Goal: Information Seeking & Learning: Learn about a topic

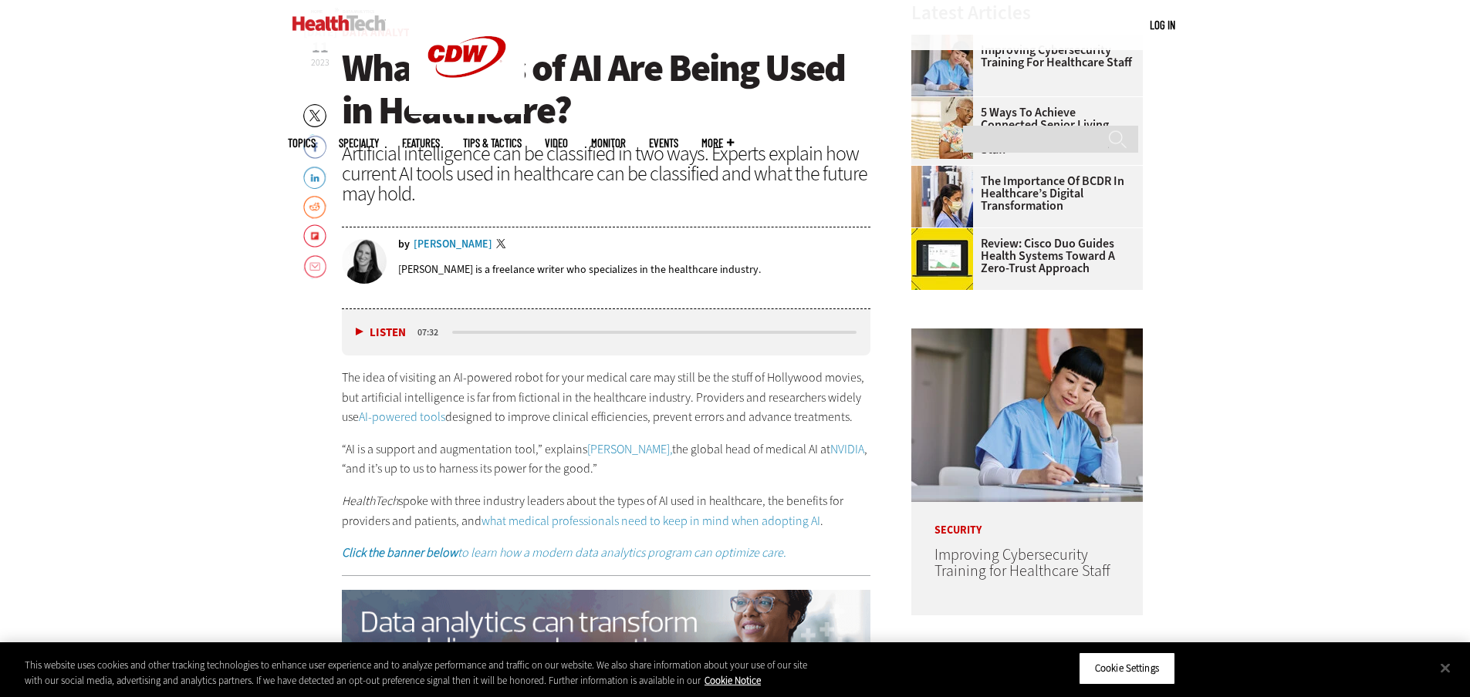
scroll to position [694, 0]
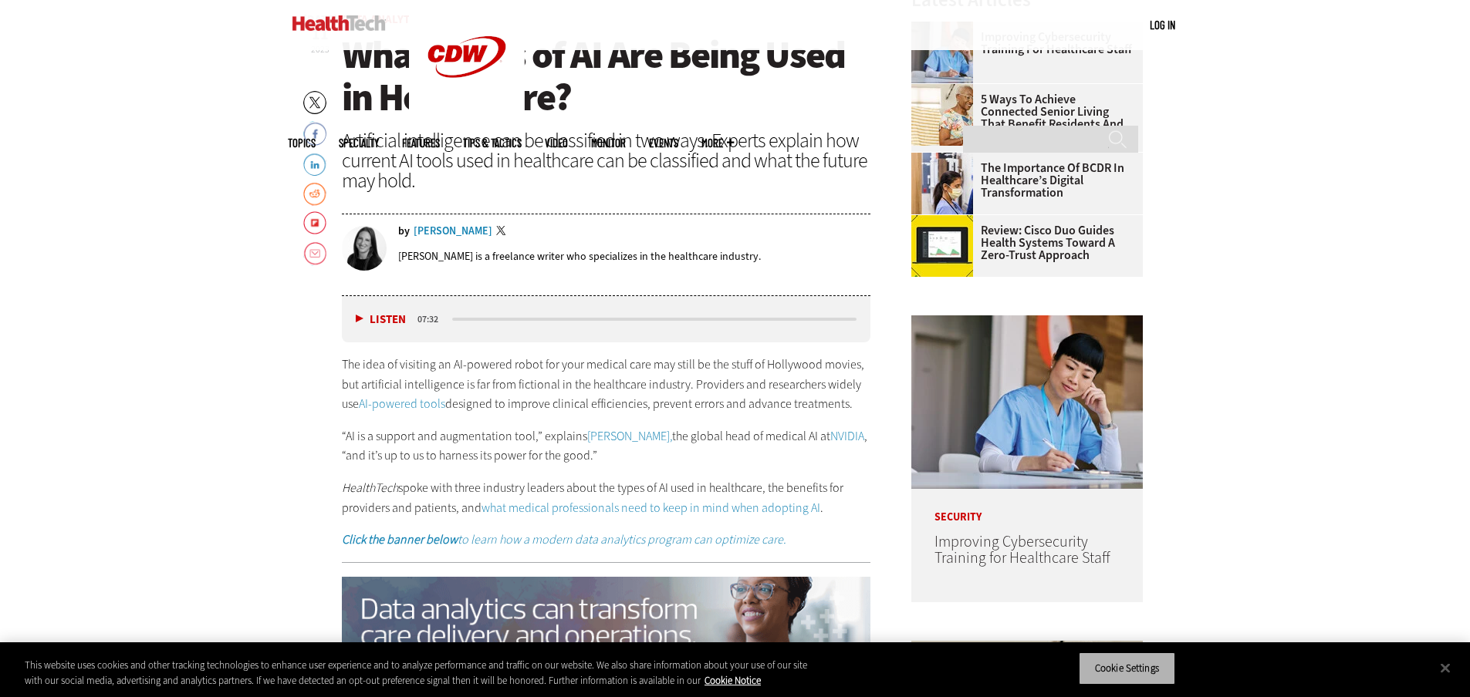
click at [1135, 679] on button "Cookie Settings" at bounding box center [1127, 669] width 96 height 32
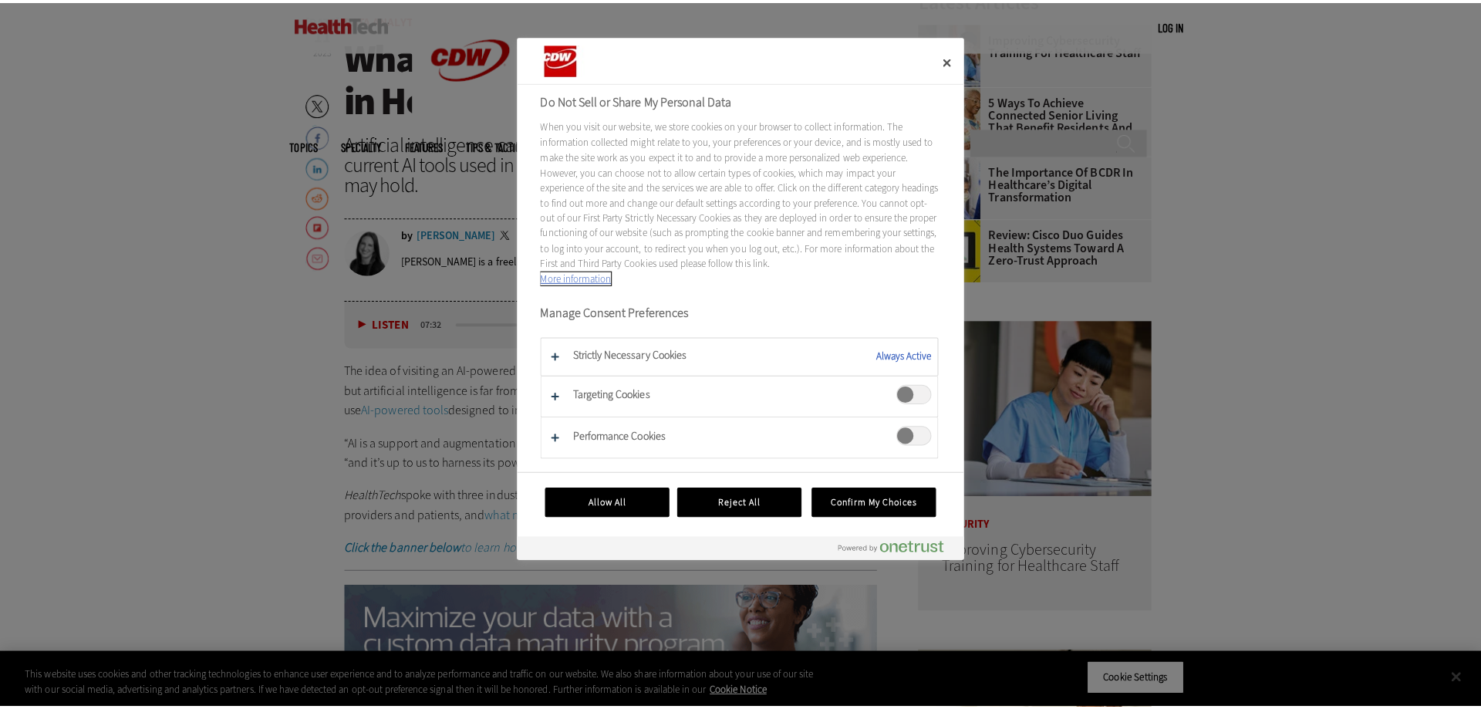
scroll to position [698, 0]
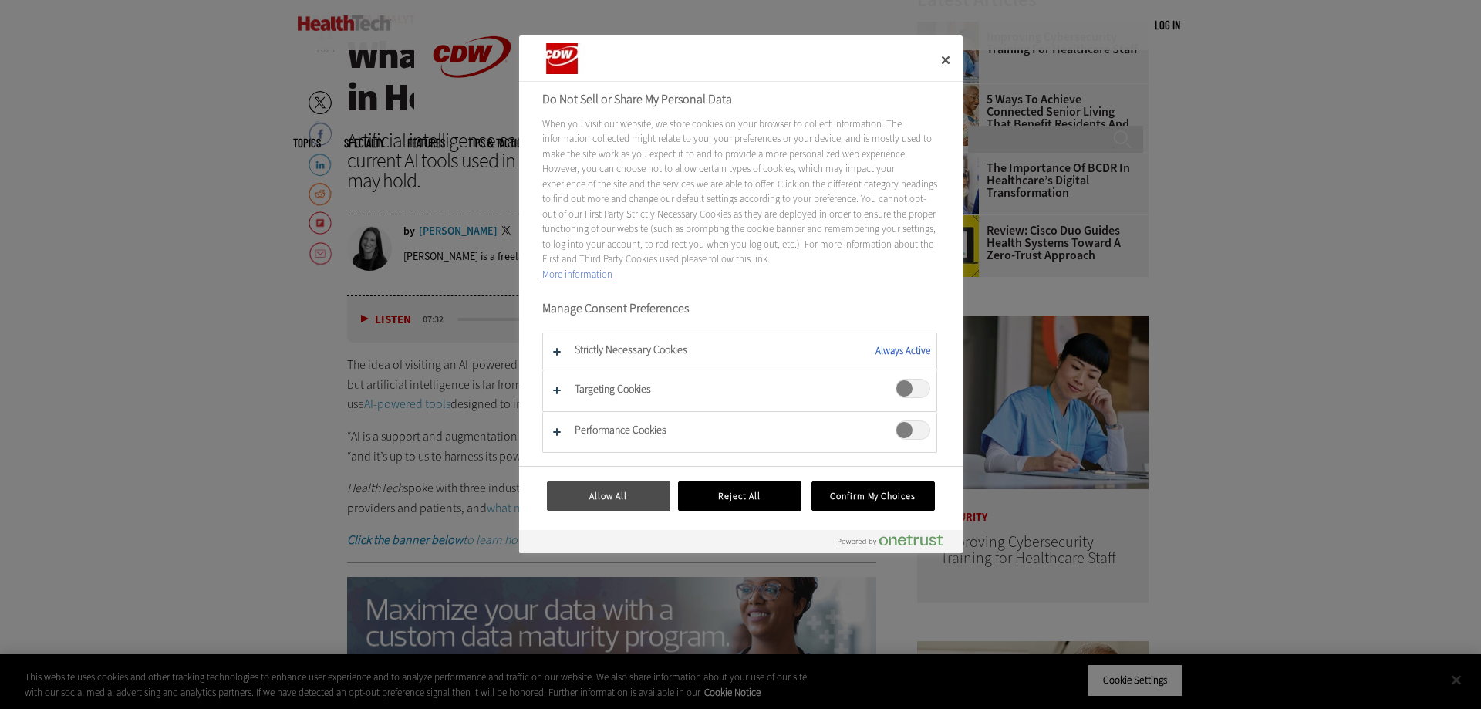
click at [634, 498] on button "Allow All" at bounding box center [608, 495] width 123 height 29
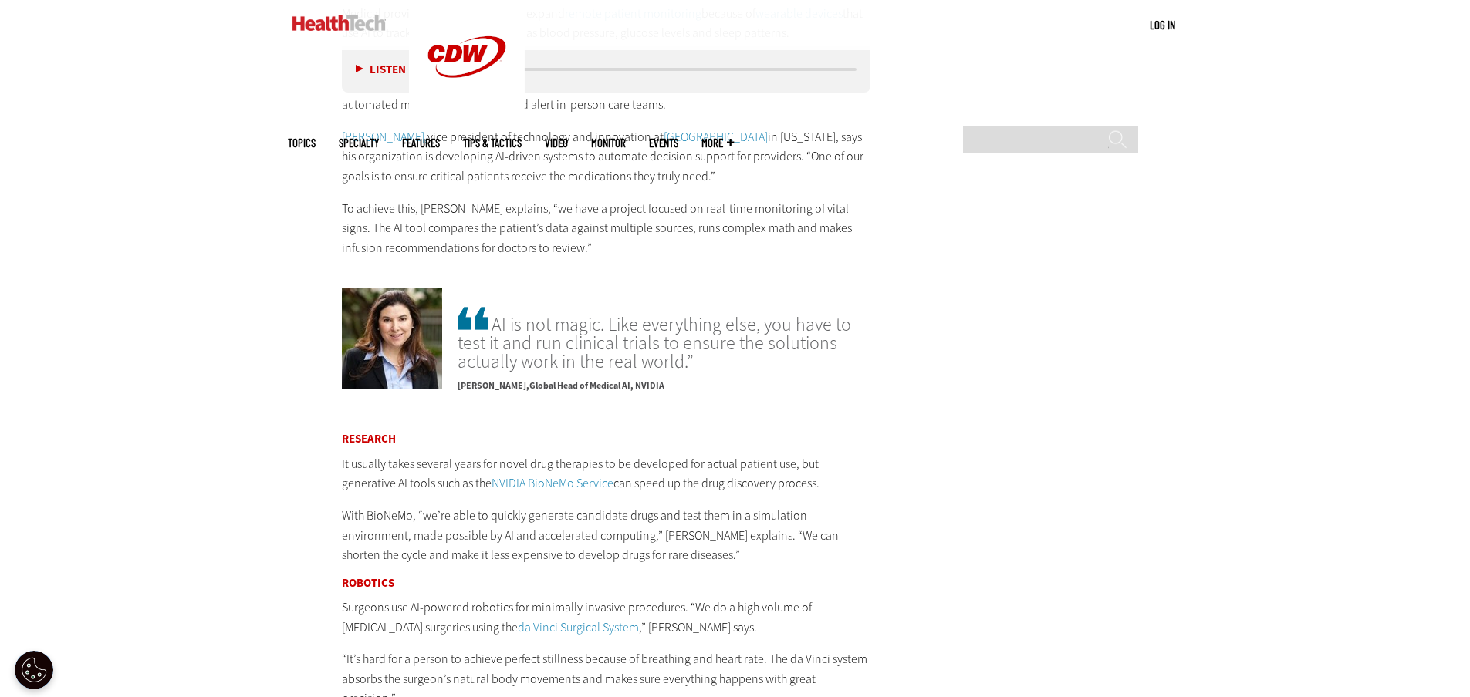
scroll to position [2700, 0]
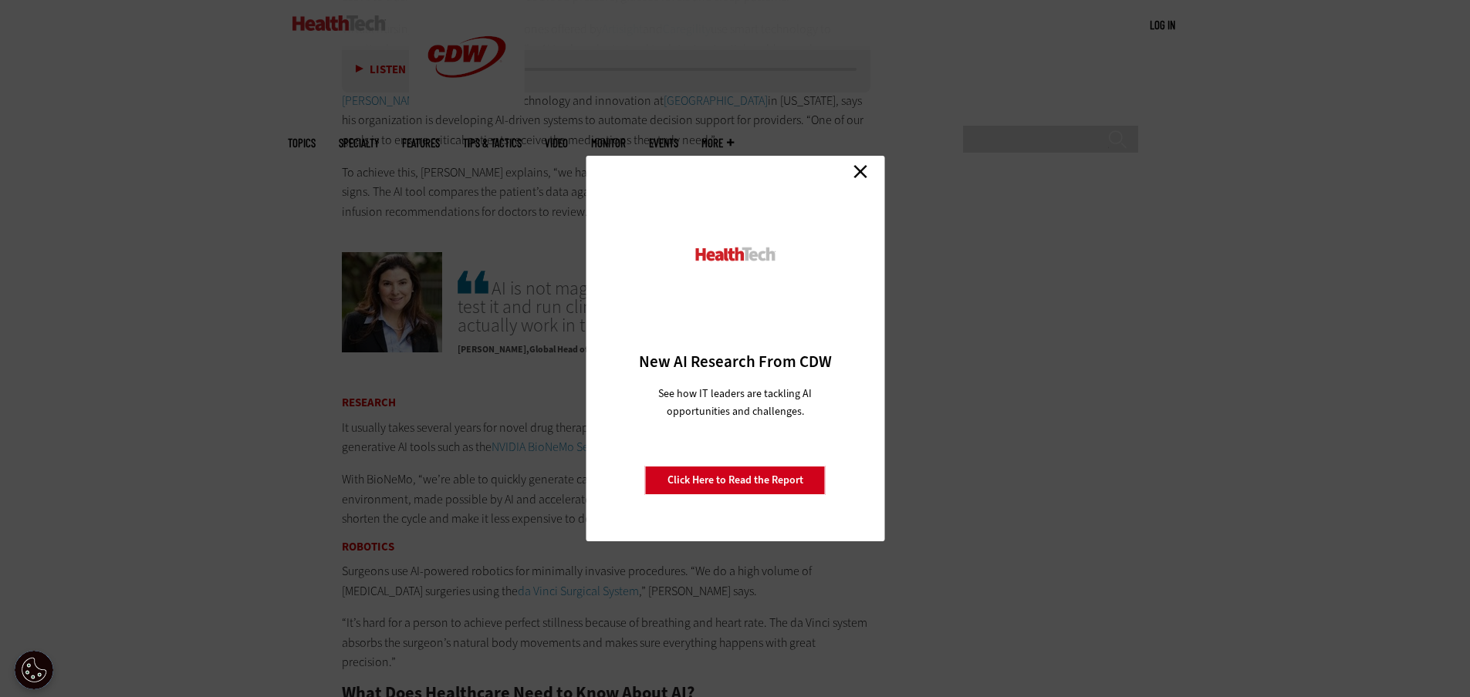
click at [861, 169] on link "Close" at bounding box center [860, 171] width 23 height 23
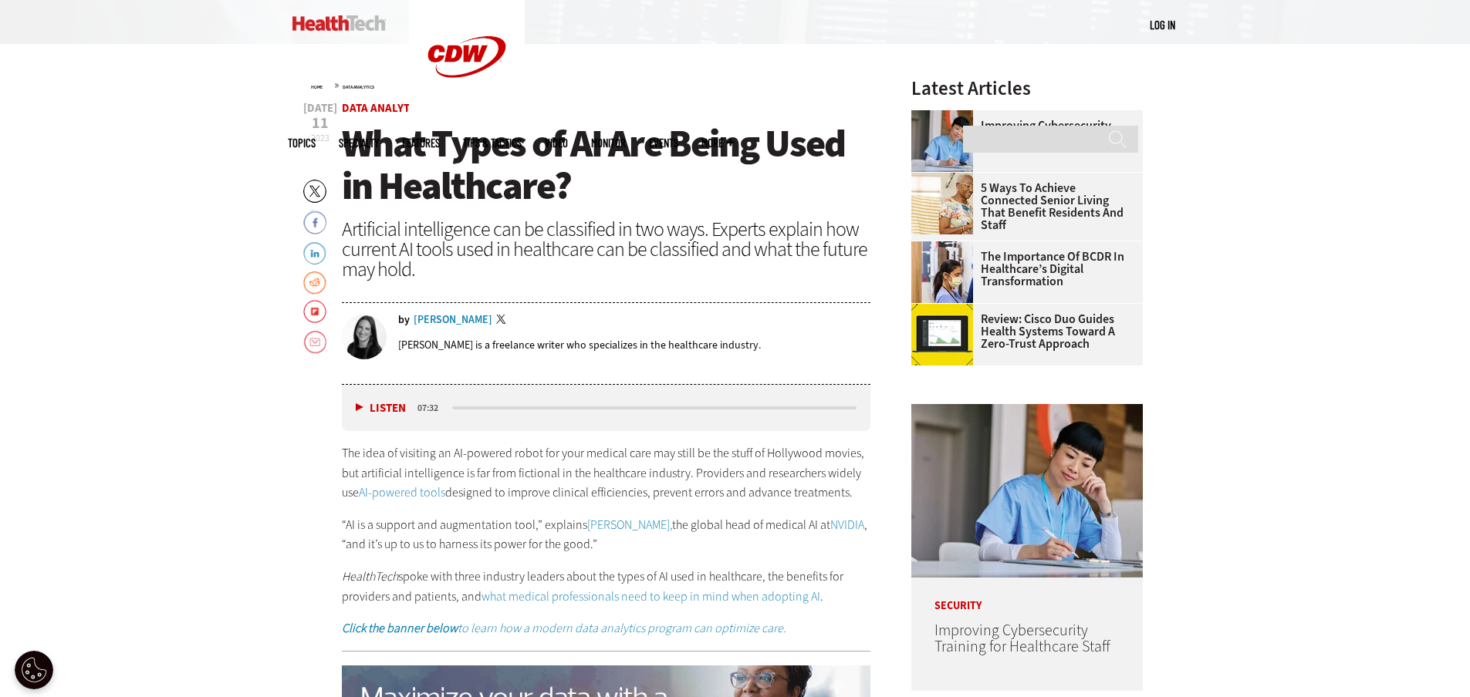
scroll to position [694, 0]
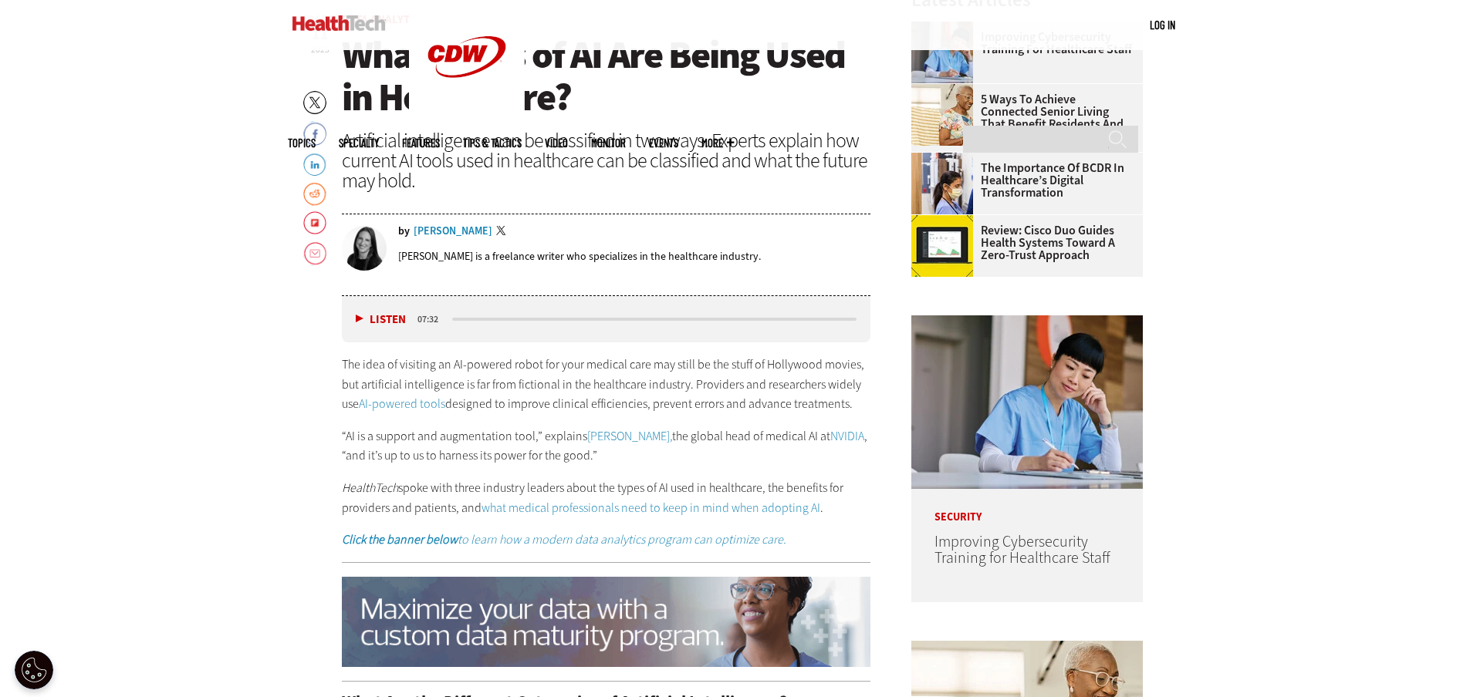
drag, startPoint x: 360, startPoint y: 319, endPoint x: 206, endPoint y: 318, distance: 153.5
click at [359, 319] on button "Listen" at bounding box center [381, 320] width 50 height 12
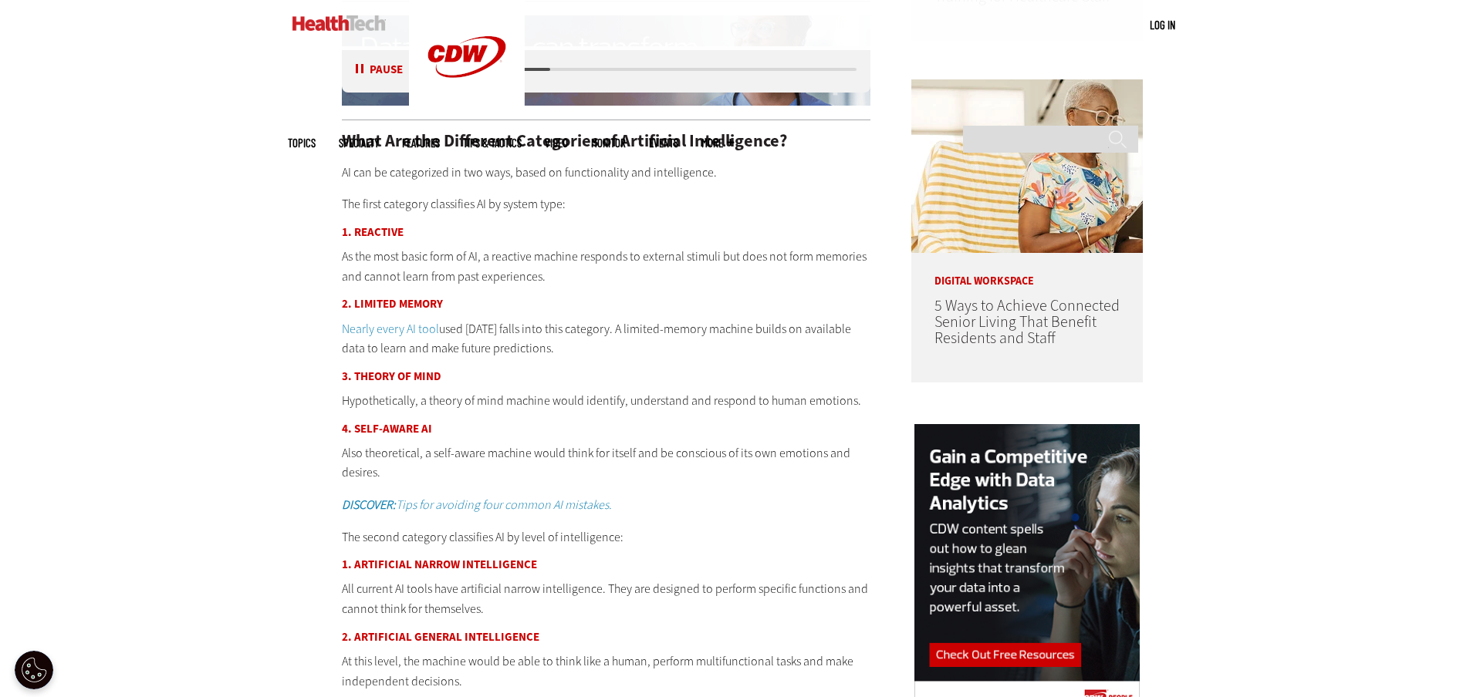
scroll to position [1389, 0]
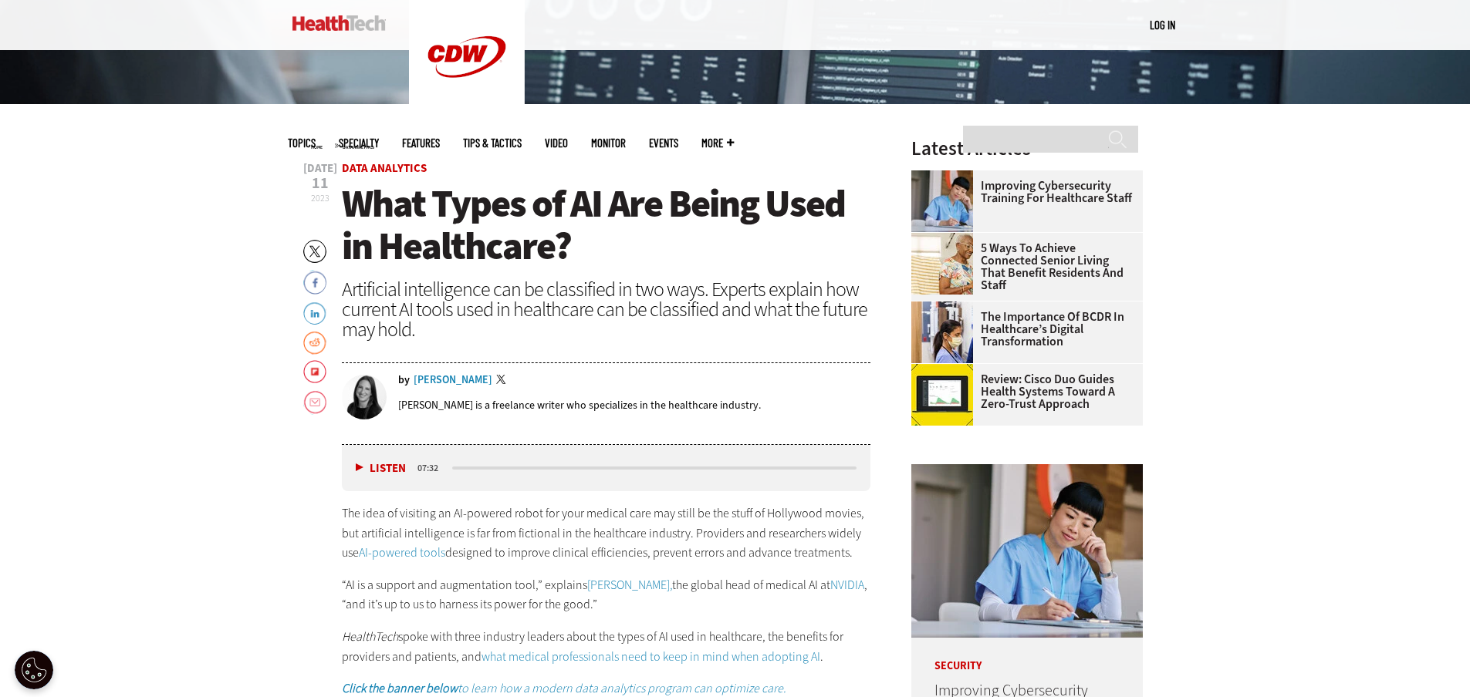
scroll to position [540, 0]
